Goal: Task Accomplishment & Management: Complete application form

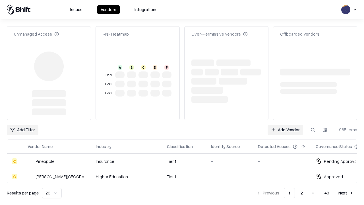
click at [286, 125] on link "Add Vendor" at bounding box center [286, 130] width 36 height 10
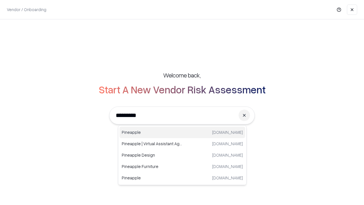
click at [182, 132] on div "Pineapple [DOMAIN_NAME]" at bounding box center [183, 132] width 126 height 11
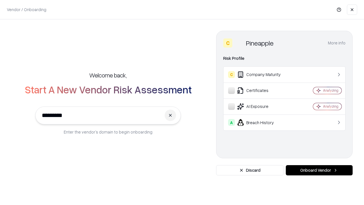
type input "*********"
click at [319, 170] on button "Onboard Vendor" at bounding box center [319, 170] width 67 height 10
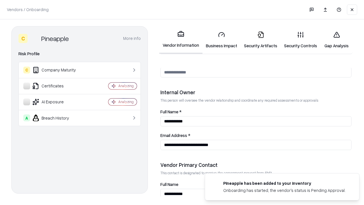
scroll to position [295, 0]
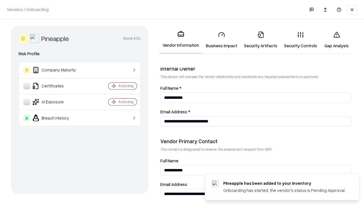
click at [222, 40] on link "Business Impact" at bounding box center [222, 40] width 38 height 26
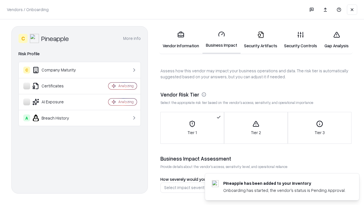
click at [261, 40] on link "Security Artifacts" at bounding box center [261, 40] width 40 height 26
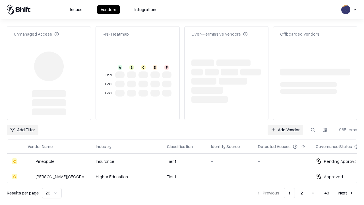
click at [286, 125] on link "Add Vendor" at bounding box center [286, 130] width 36 height 10
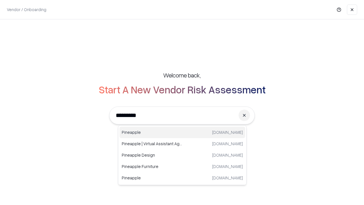
click at [182, 132] on div "Pineapple [DOMAIN_NAME]" at bounding box center [183, 132] width 126 height 11
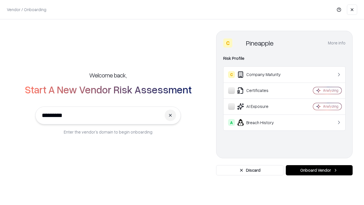
type input "*********"
click at [319, 170] on button "Onboard Vendor" at bounding box center [319, 170] width 67 height 10
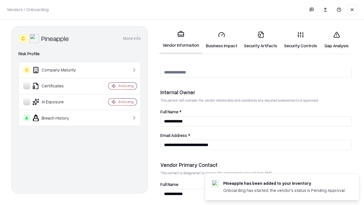
scroll to position [295, 0]
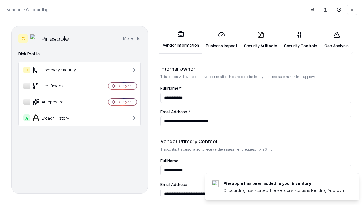
click at [337, 40] on link "Gap Analysis" at bounding box center [337, 40] width 32 height 26
